Goal: Task Accomplishment & Management: Manage account settings

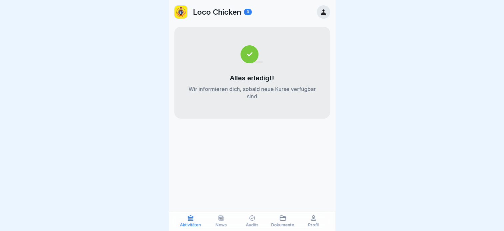
click at [314, 218] on icon at bounding box center [313, 218] width 7 height 7
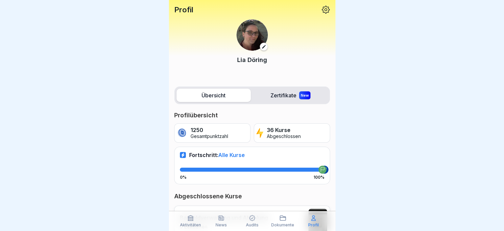
click at [188, 223] on p "Aktivitäten" at bounding box center [190, 224] width 21 height 5
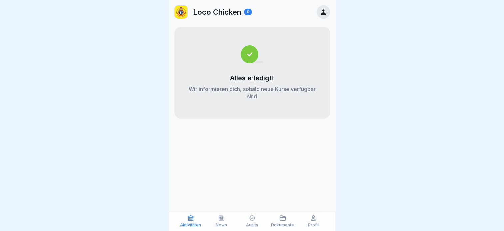
click at [322, 12] on icon at bounding box center [323, 11] width 7 height 7
click at [314, 223] on p "Profil" at bounding box center [313, 224] width 11 height 5
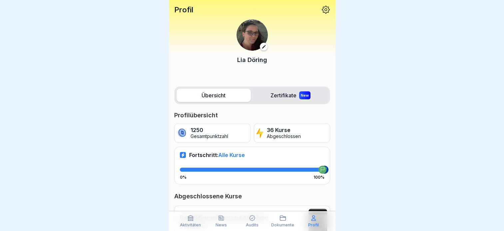
click at [321, 8] on icon at bounding box center [325, 9] width 9 height 9
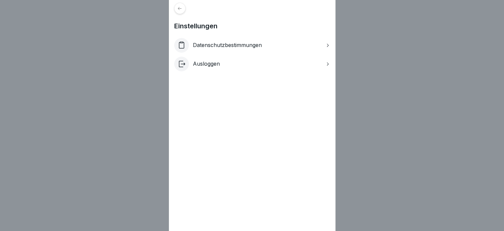
click at [250, 64] on div "Ausloggen" at bounding box center [252, 64] width 156 height 15
